Goal: Obtain resource: Obtain resource

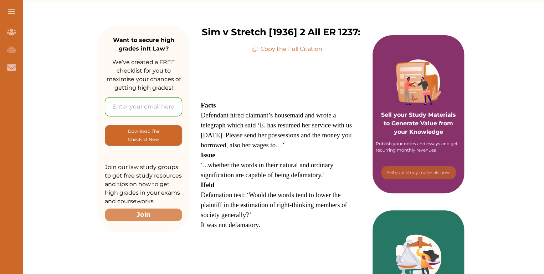
scroll to position [57, 0]
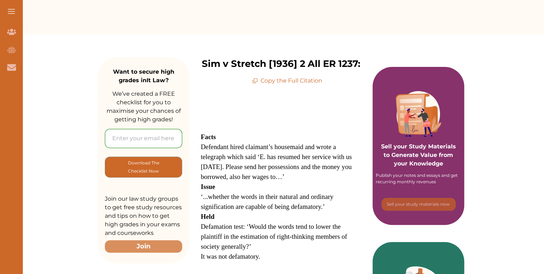
click at [287, 81] on p "Copy the Full Citation" at bounding box center [287, 81] width 70 height 9
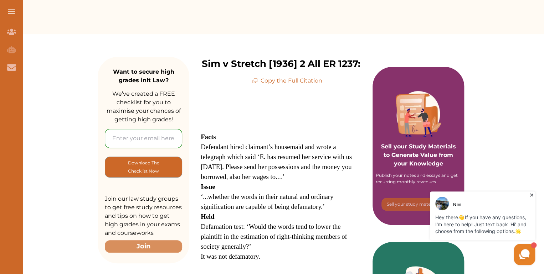
click at [253, 177] on span "Defendant hired claimant’s housemaid and wrote a telegraph which said ‘E. has r…" at bounding box center [276, 161] width 151 height 37
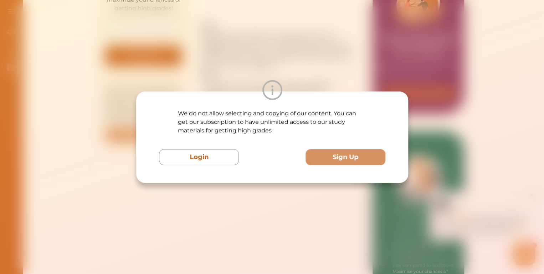
scroll to position [171, 0]
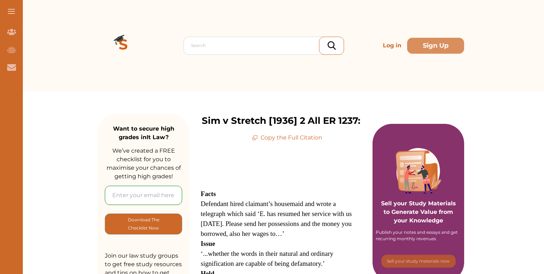
scroll to position [171, 0]
